Goal: Information Seeking & Learning: Check status

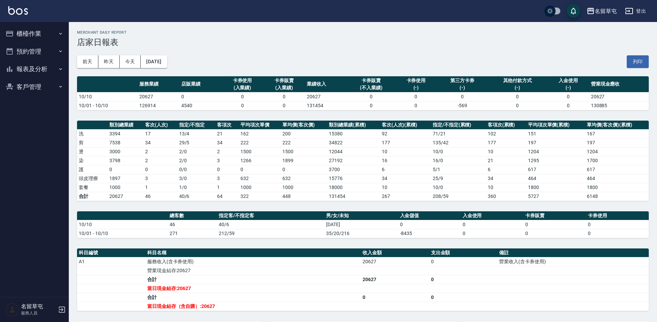
click at [45, 70] on button "報表及分析" at bounding box center [34, 69] width 63 height 18
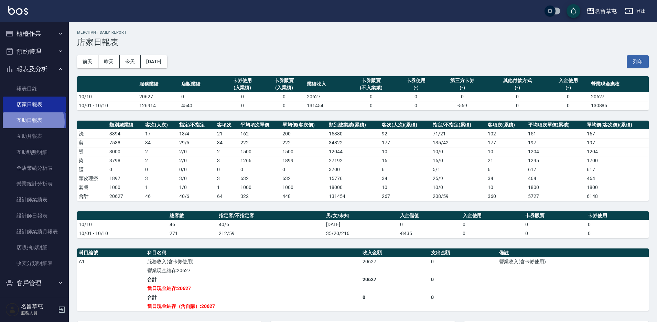
click at [32, 122] on link "互助日報表" at bounding box center [34, 120] width 63 height 16
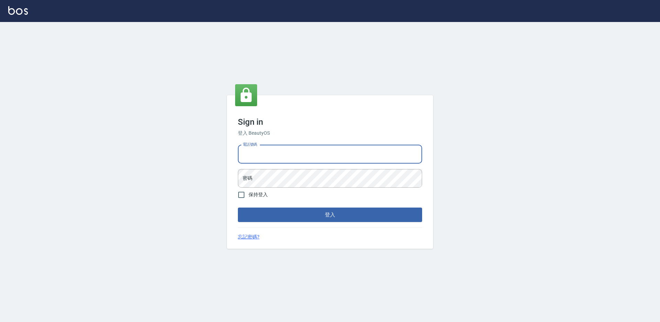
click at [273, 154] on input "電話號碼" at bounding box center [330, 154] width 184 height 19
type input "2306457"
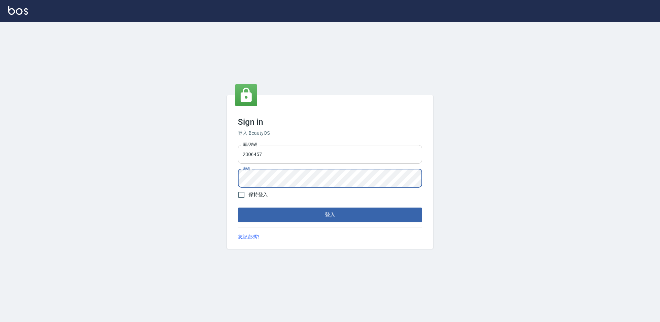
click at [238, 208] on button "登入" at bounding box center [330, 215] width 184 height 14
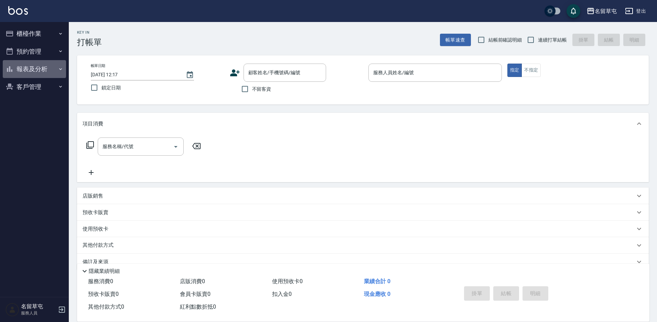
click at [39, 70] on button "報表及分析" at bounding box center [34, 69] width 63 height 18
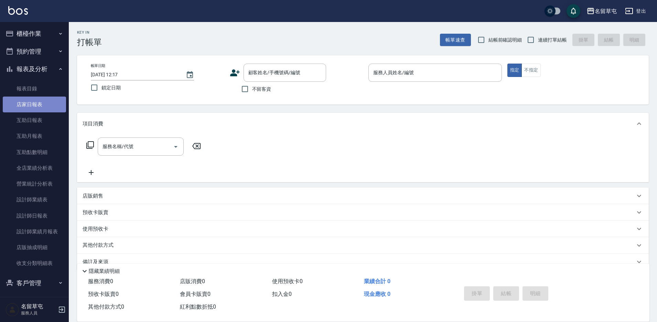
click at [53, 110] on link "店家日報表" at bounding box center [34, 105] width 63 height 16
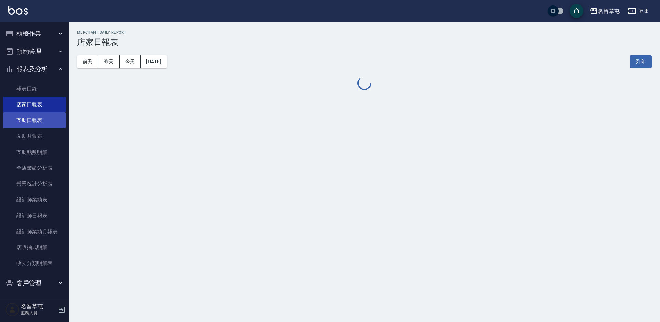
click at [36, 125] on link "互助日報表" at bounding box center [34, 120] width 63 height 16
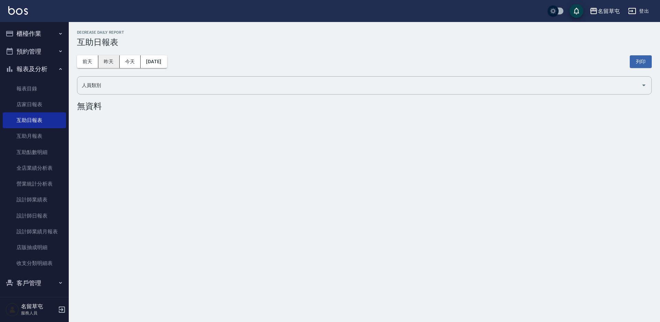
click at [111, 63] on button "昨天" at bounding box center [108, 61] width 21 height 13
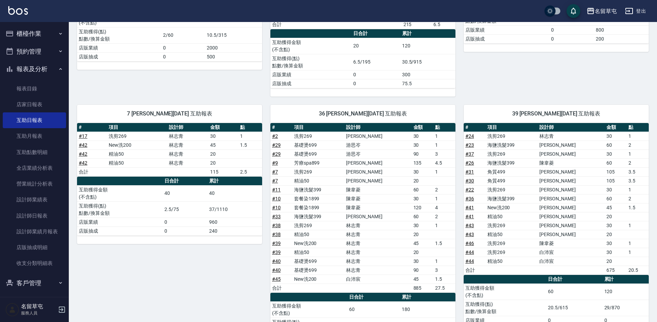
scroll to position [206, 0]
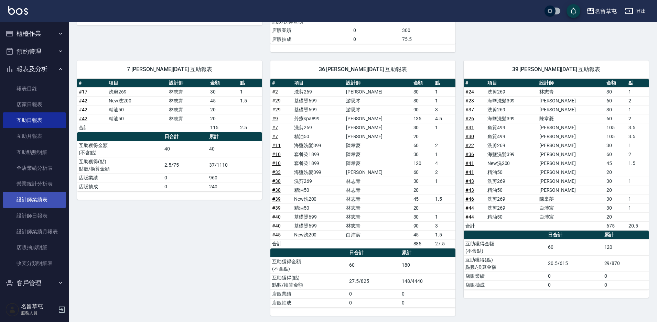
click at [44, 204] on link "設計師業績表" at bounding box center [34, 200] width 63 height 16
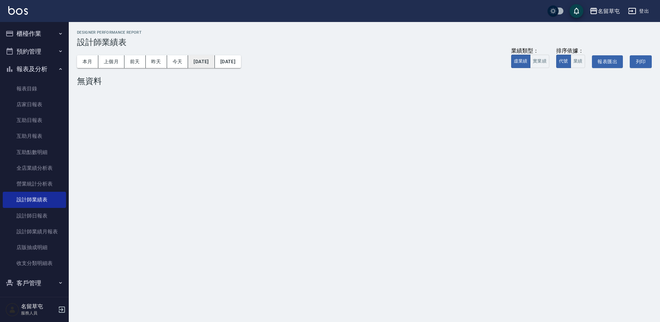
click at [204, 59] on button "[DATE]" at bounding box center [201, 61] width 26 height 13
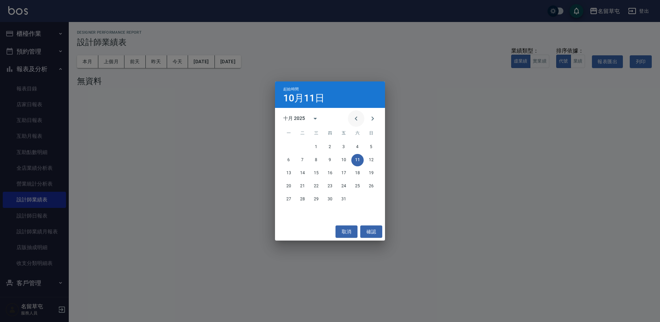
click at [354, 116] on icon "Previous month" at bounding box center [356, 118] width 8 height 8
click at [353, 120] on icon "Previous month" at bounding box center [356, 118] width 8 height 8
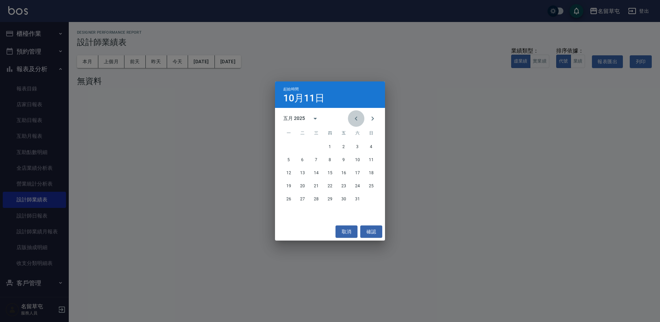
click at [353, 120] on icon "Previous month" at bounding box center [356, 118] width 8 height 8
click at [357, 147] on button "1" at bounding box center [357, 147] width 12 height 12
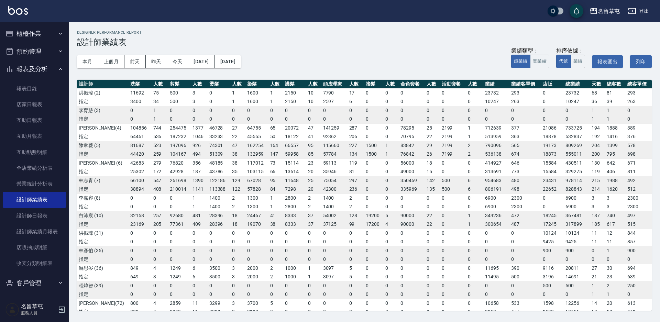
click at [420, 271] on td "0" at bounding box center [412, 268] width 26 height 9
